Goal: Transaction & Acquisition: Purchase product/service

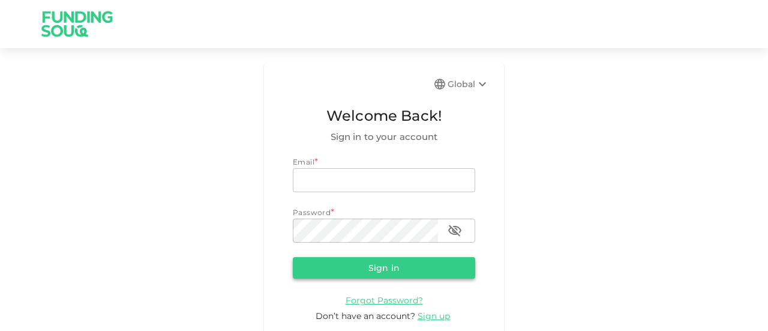
type input "[EMAIL_ADDRESS][DOMAIN_NAME]"
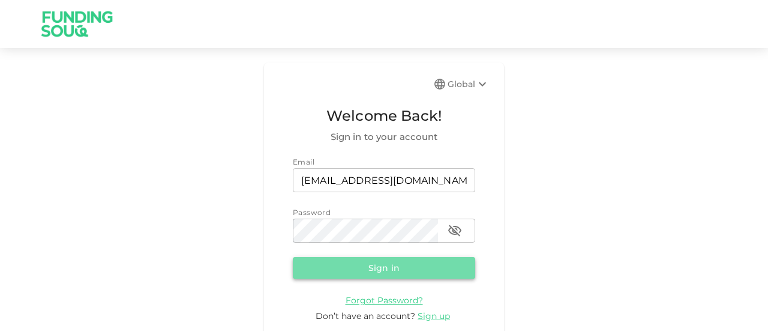
click at [366, 263] on button "Sign in" at bounding box center [384, 268] width 183 height 22
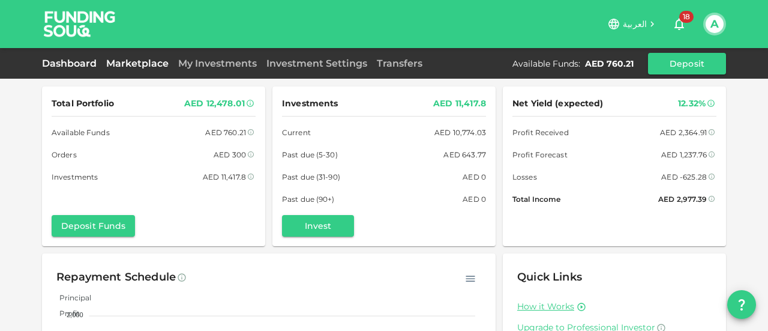
click at [136, 67] on link "Marketplace" at bounding box center [137, 63] width 72 height 11
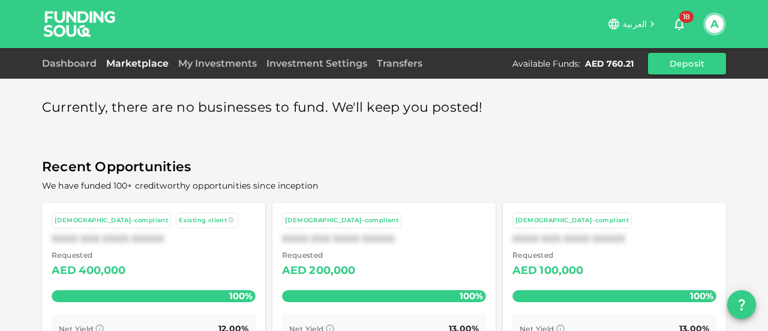
click at [146, 248] on div "XXXX XXX XXXX XXXXX Requested AED 400,000 100%" at bounding box center [154, 271] width 204 height 76
